Goal: Task Accomplishment & Management: Manage account settings

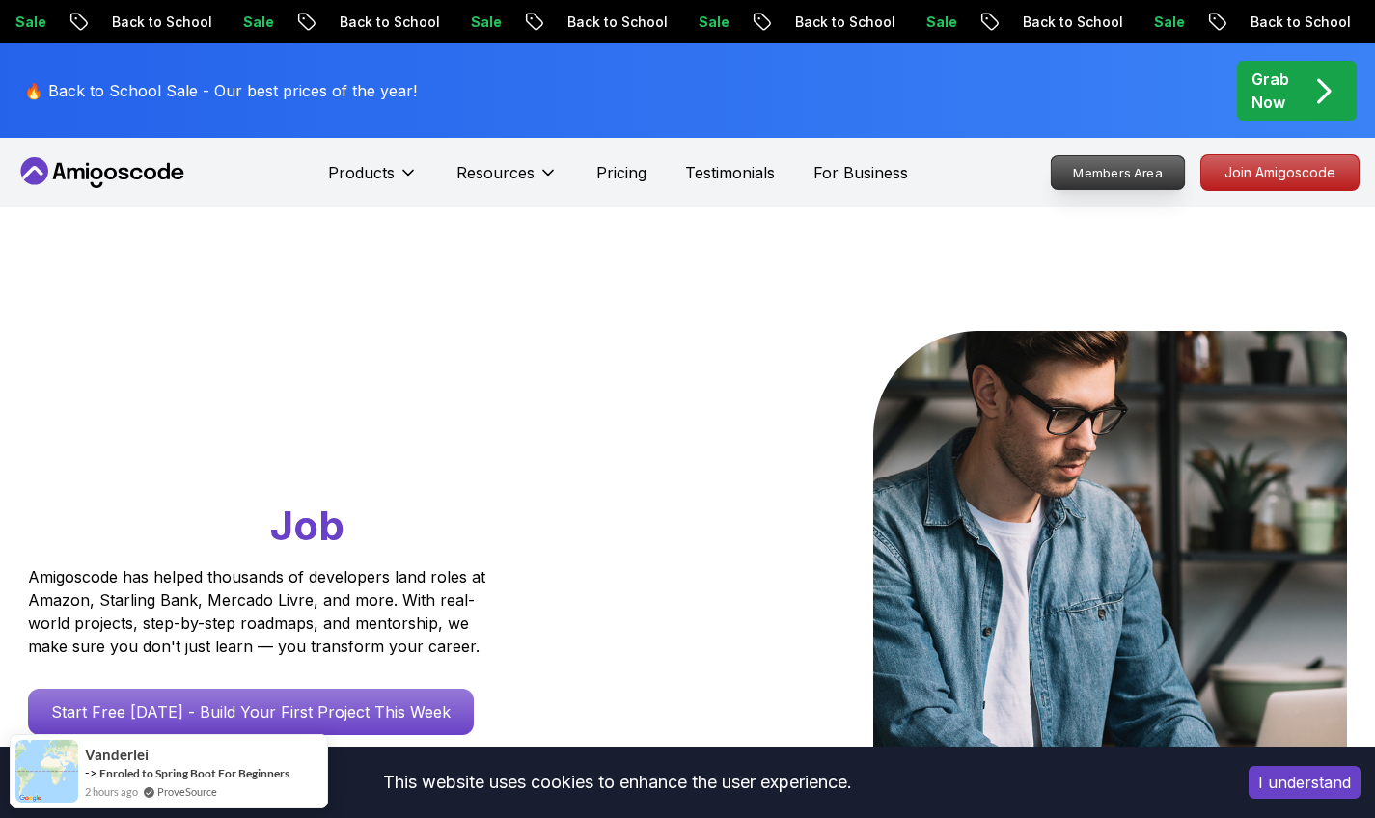
click at [1076, 172] on p "Members Area" at bounding box center [1118, 172] width 133 height 33
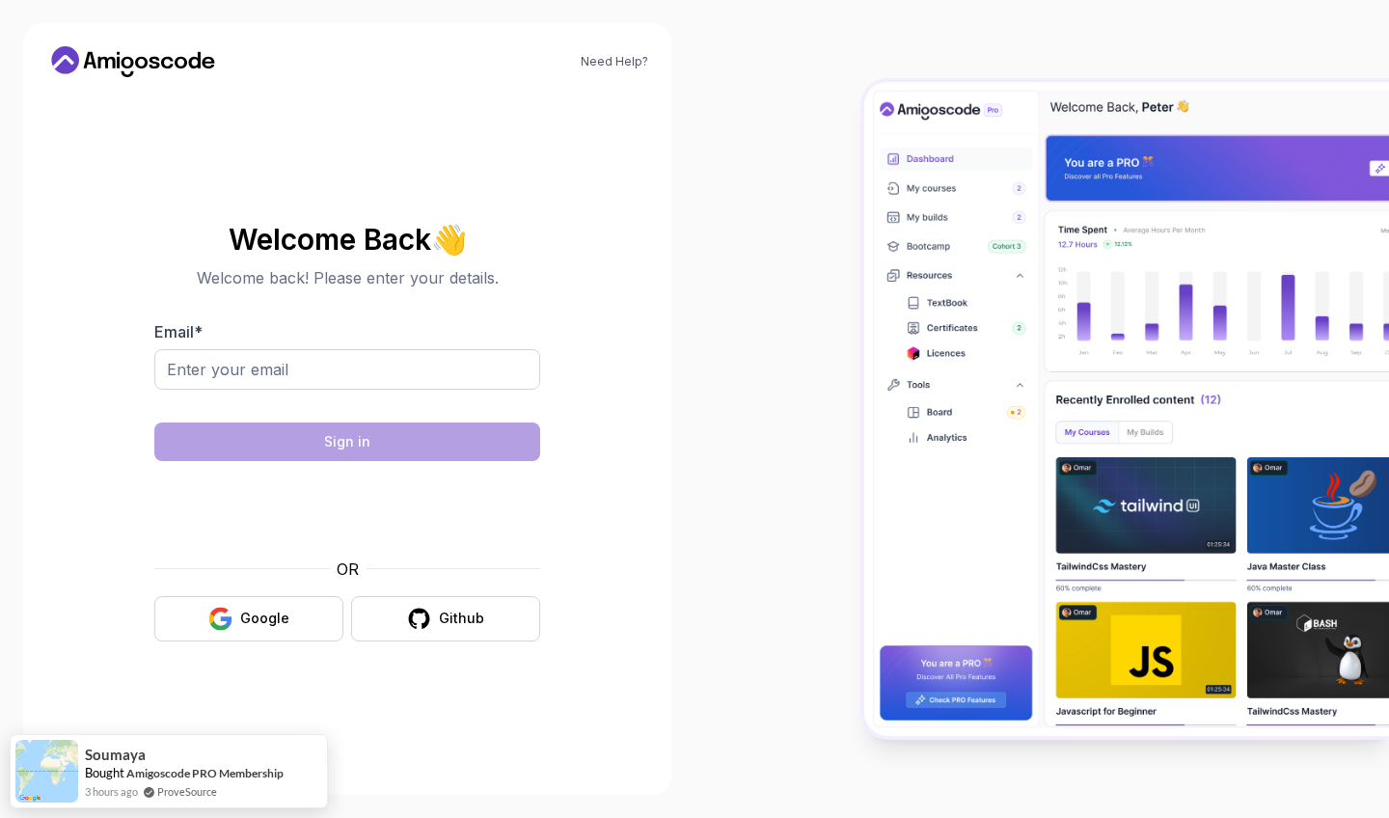
click at [427, 347] on div "Email *" at bounding box center [347, 365] width 386 height 91
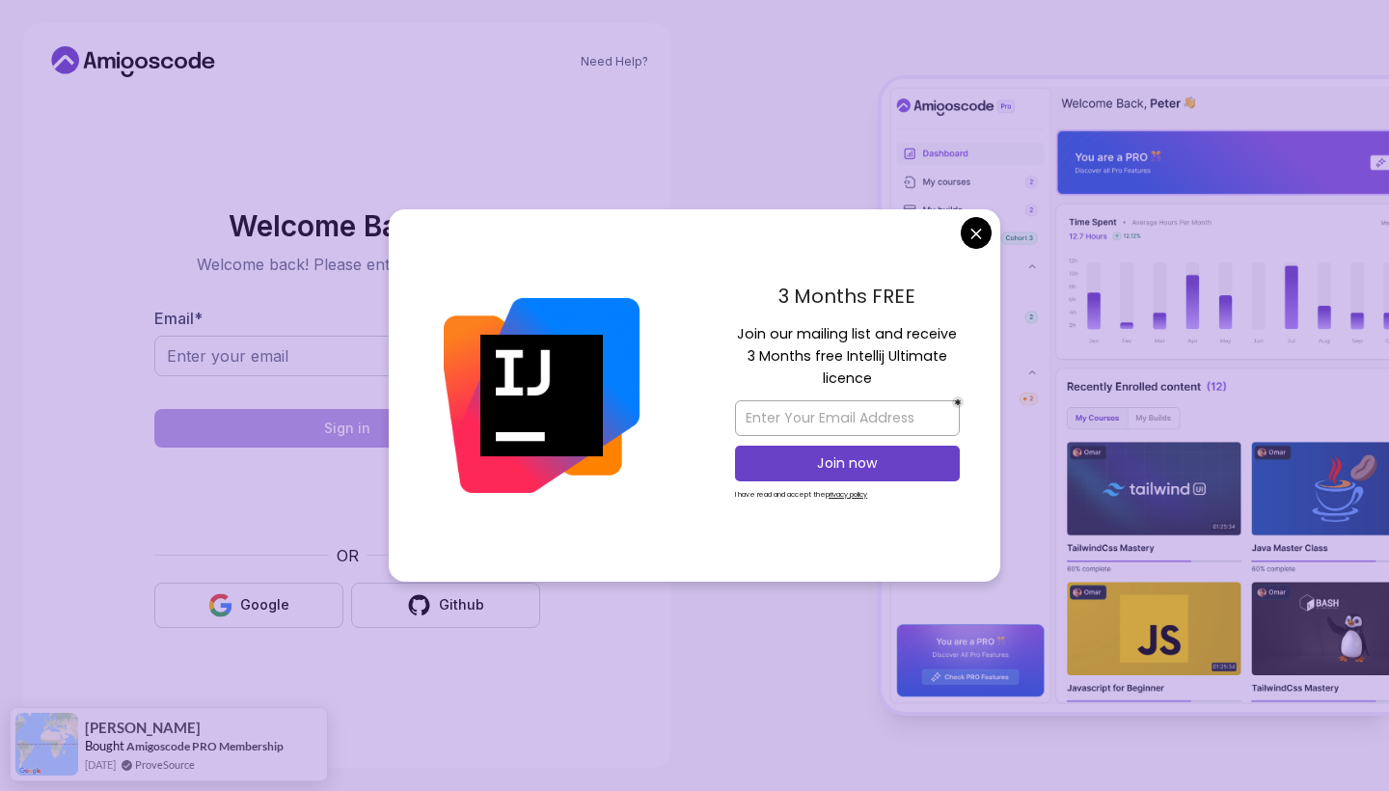
click at [971, 224] on body "Need Help? Welcome Back 👋 Welcome back! Please enter your details. Email * Sign…" at bounding box center [694, 395] width 1389 height 791
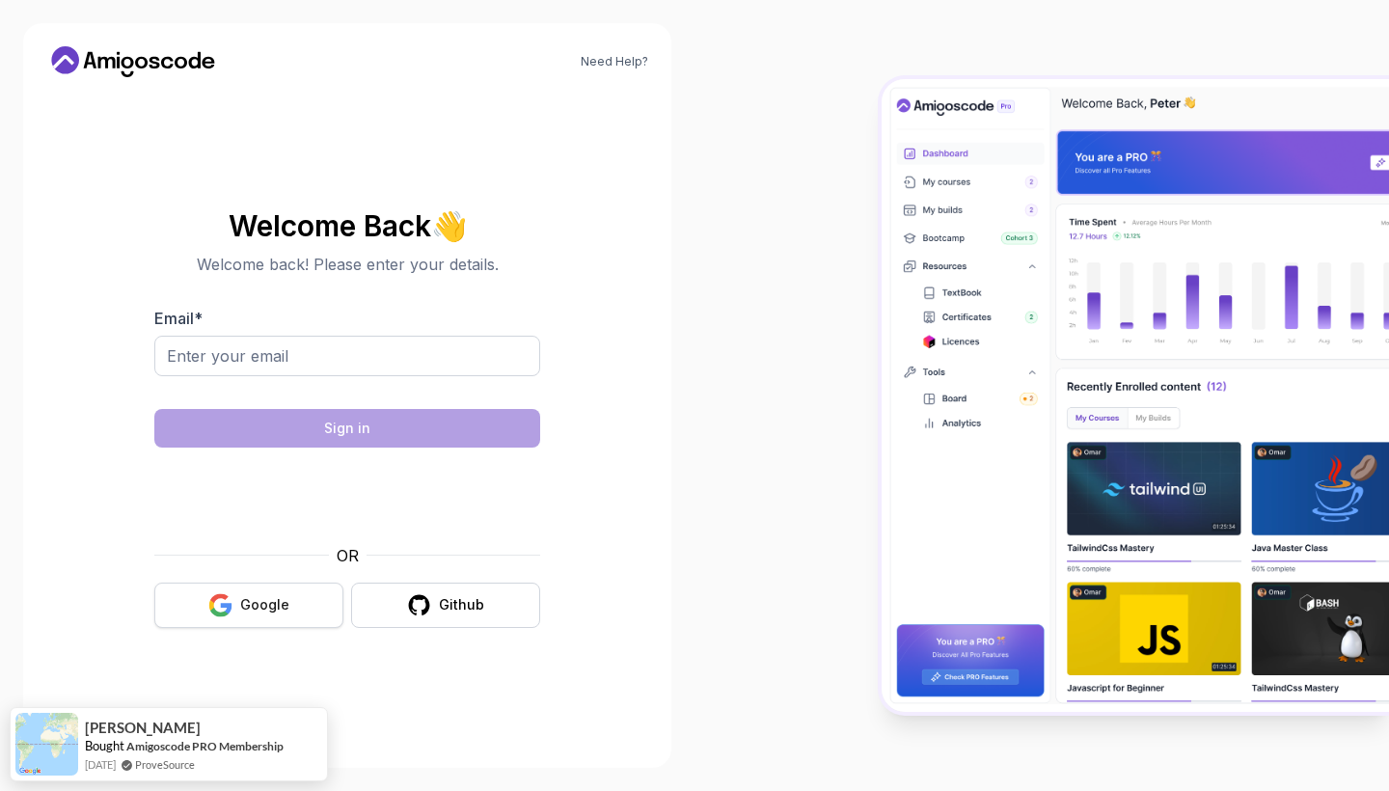
click at [243, 592] on button "Google" at bounding box center [248, 605] width 189 height 45
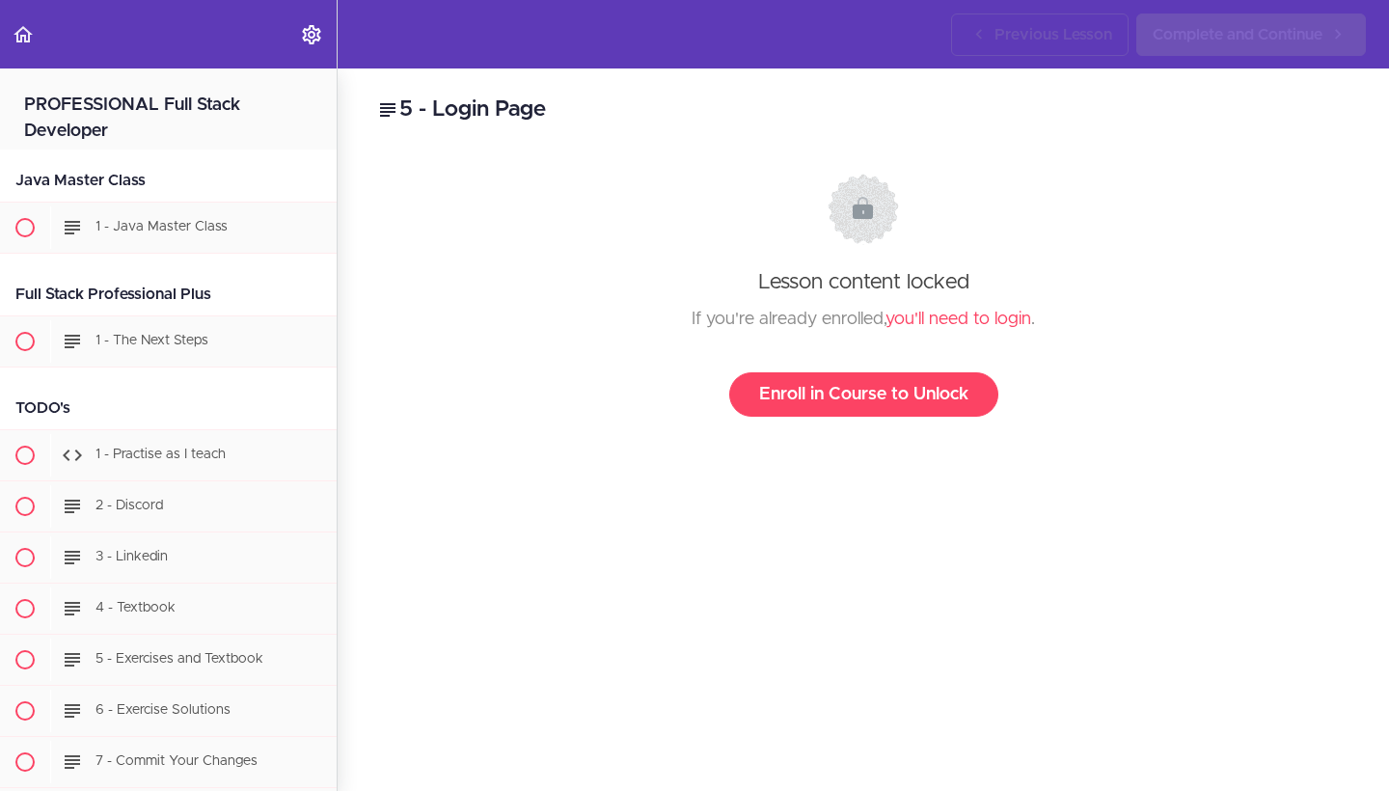
scroll to position [30184, 0]
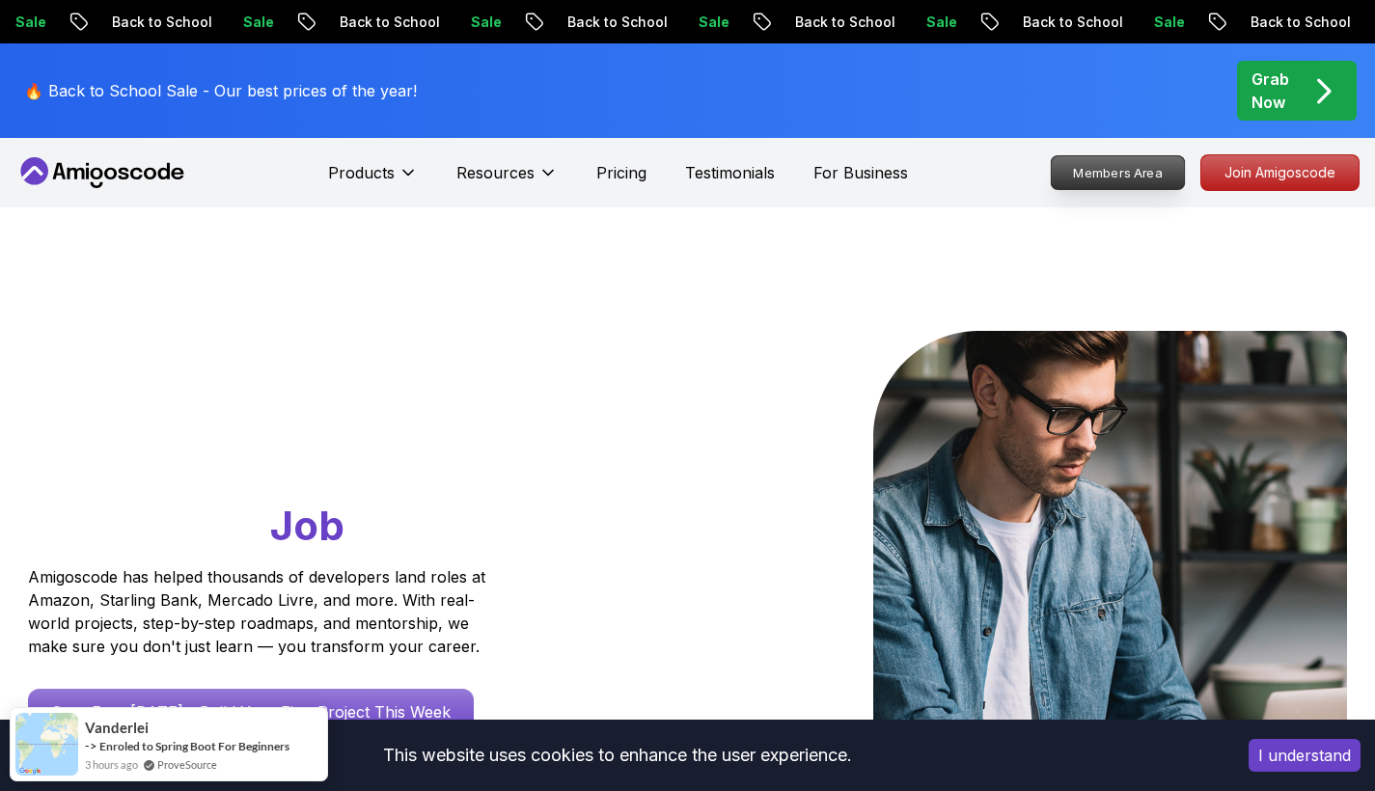
click at [1112, 179] on p "Members Area" at bounding box center [1118, 172] width 133 height 33
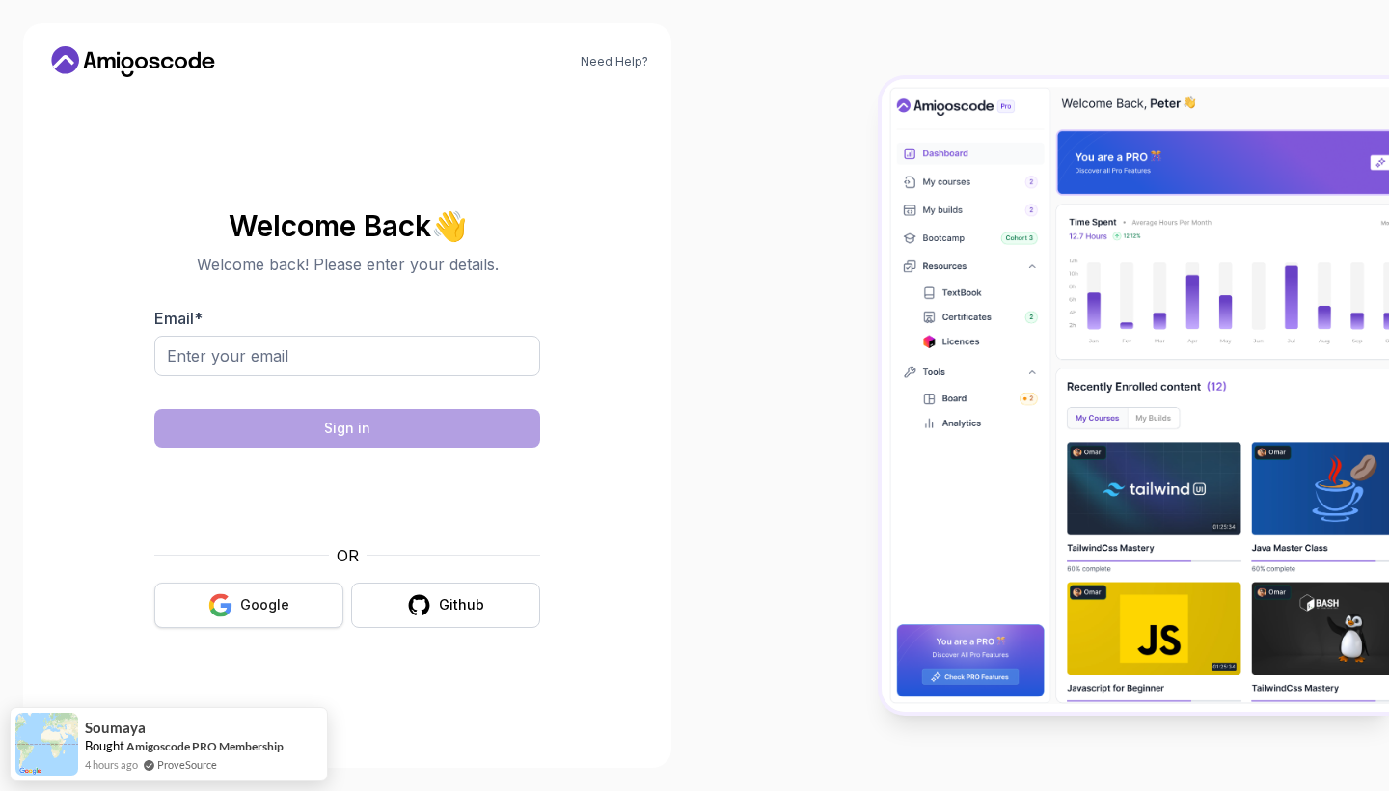
click at [230, 610] on icon "button" at bounding box center [227, 608] width 12 height 11
